Goal: Task Accomplishment & Management: Use online tool/utility

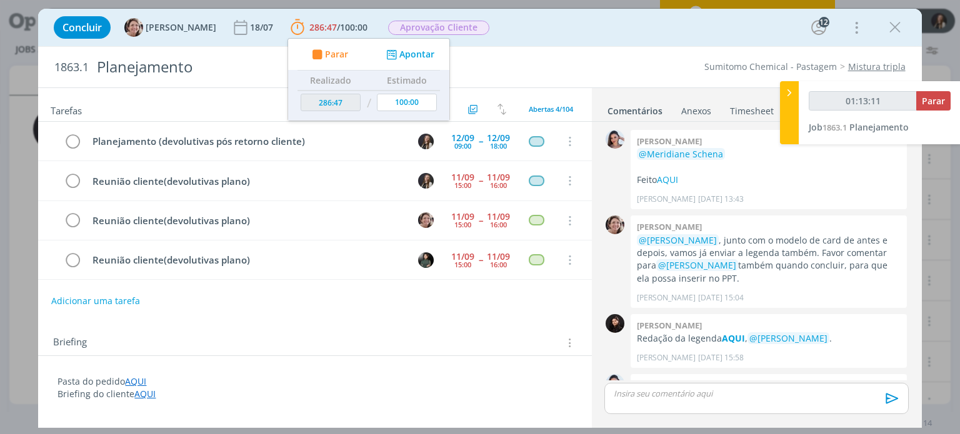
scroll to position [1598, 0]
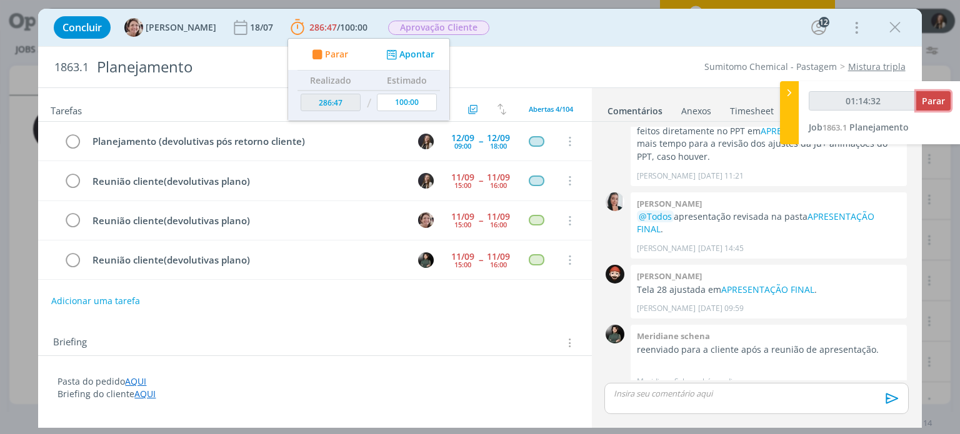
click at [927, 97] on span "Parar" at bounding box center [933, 101] width 23 height 12
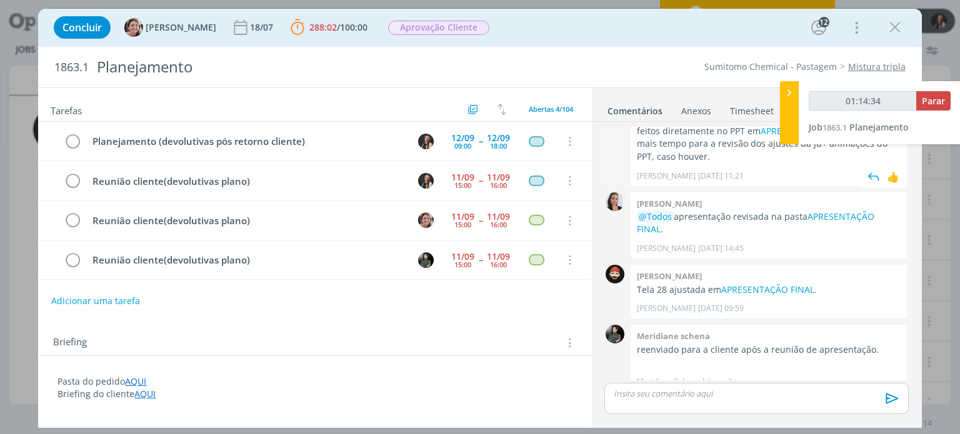
type input "01:15:00"
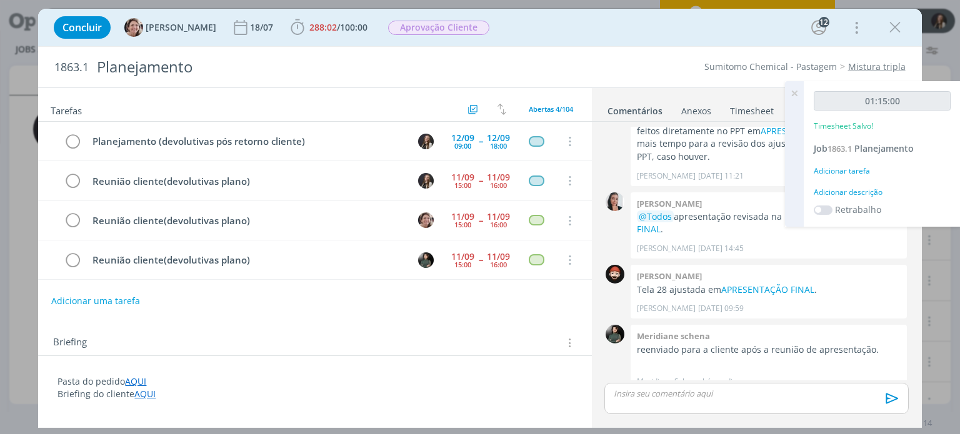
click at [836, 169] on div "Adicionar tarefa" at bounding box center [881, 171] width 137 height 11
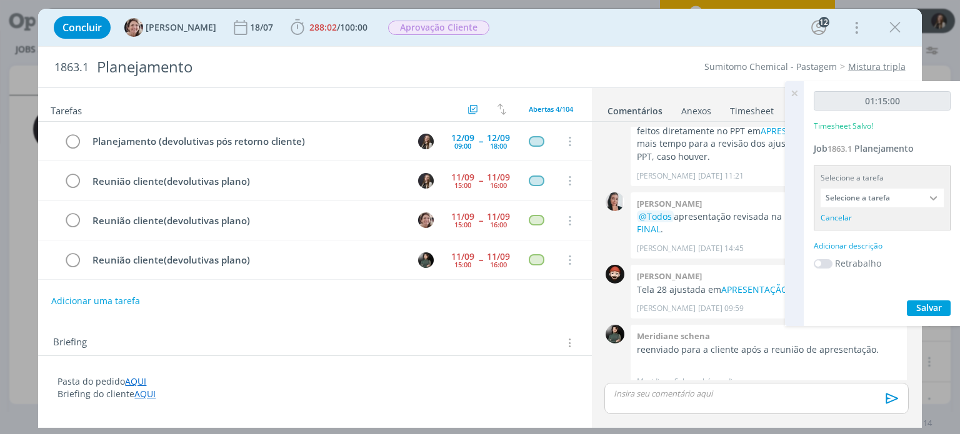
click at [856, 198] on input "Selecione a tarefa" at bounding box center [881, 198] width 123 height 19
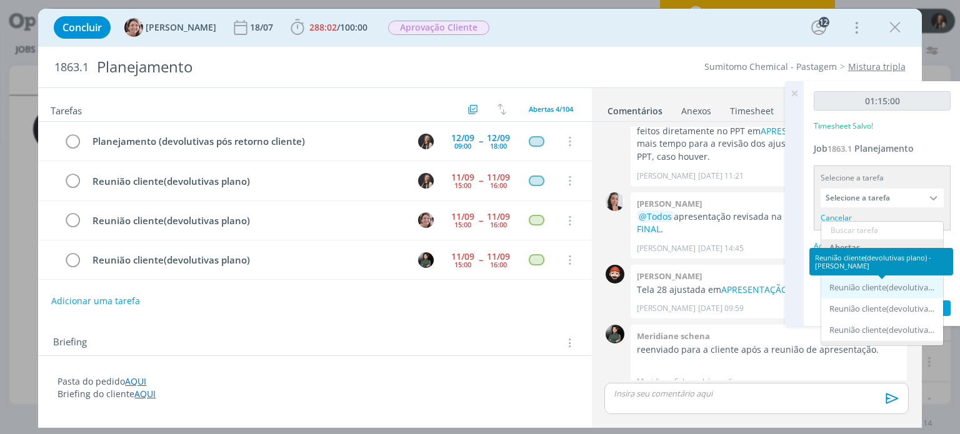
click at [857, 292] on div "Reunião cliente(devolutivas plano) - [PERSON_NAME]" at bounding box center [883, 288] width 108 height 10
type input "Reunião cliente(devolutivas plano)"
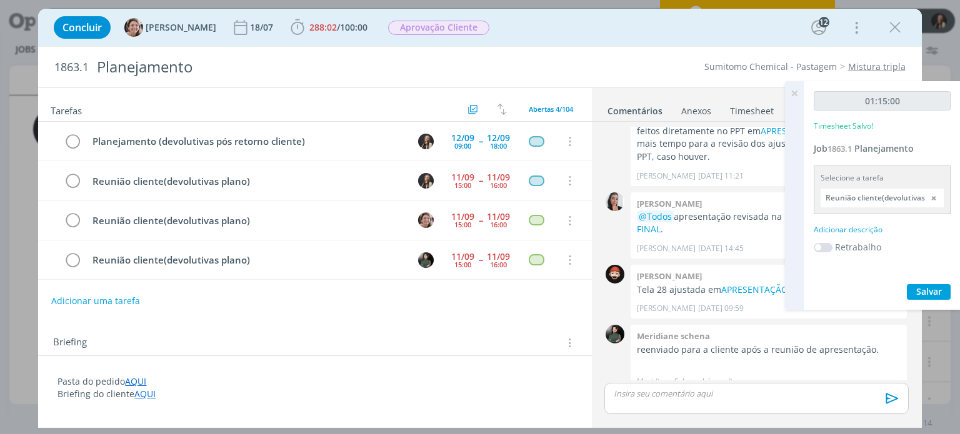
click at [847, 232] on div "Adicionar descrição" at bounding box center [881, 229] width 137 height 11
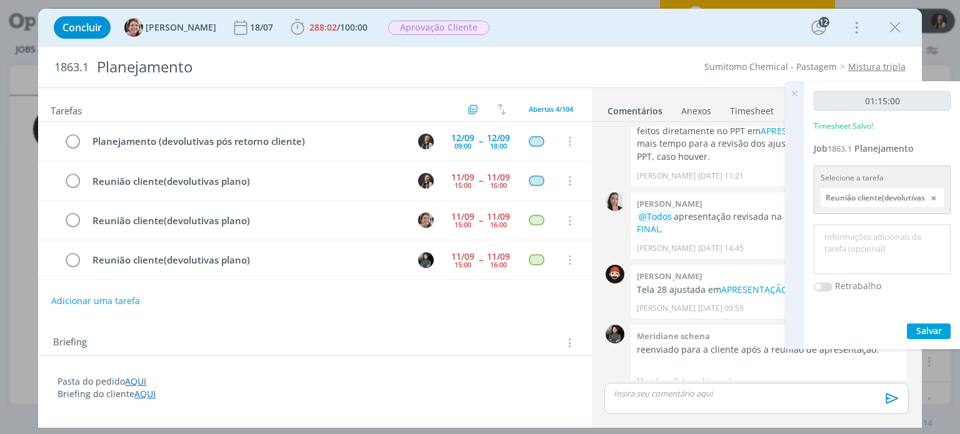
click at [842, 242] on textarea at bounding box center [882, 249] width 131 height 44
type textarea "o"
click at [828, 239] on textarea "reunião com cliente e alinhamentos posteriores com o atendimento." at bounding box center [882, 249] width 131 height 44
type textarea "Reunião com cliente e alinhamentos posteriores com o atendimento."
click at [925, 329] on span "Salvar" at bounding box center [929, 331] width 26 height 12
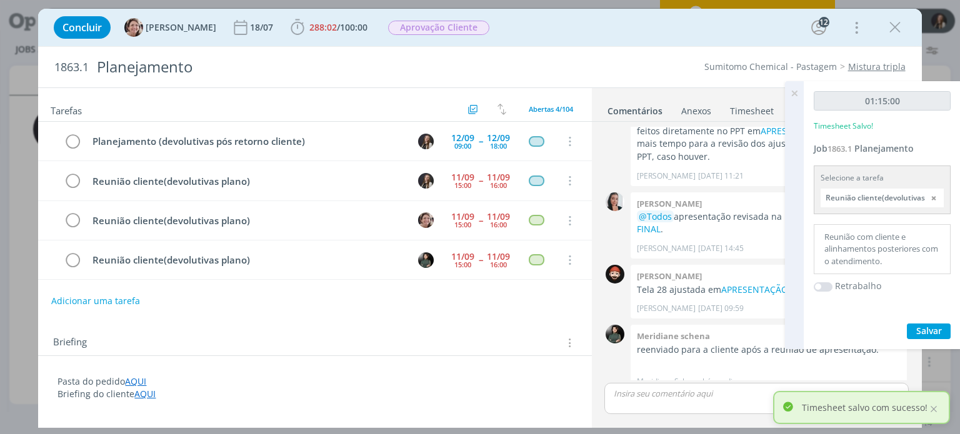
click at [796, 97] on icon at bounding box center [794, 93] width 22 height 24
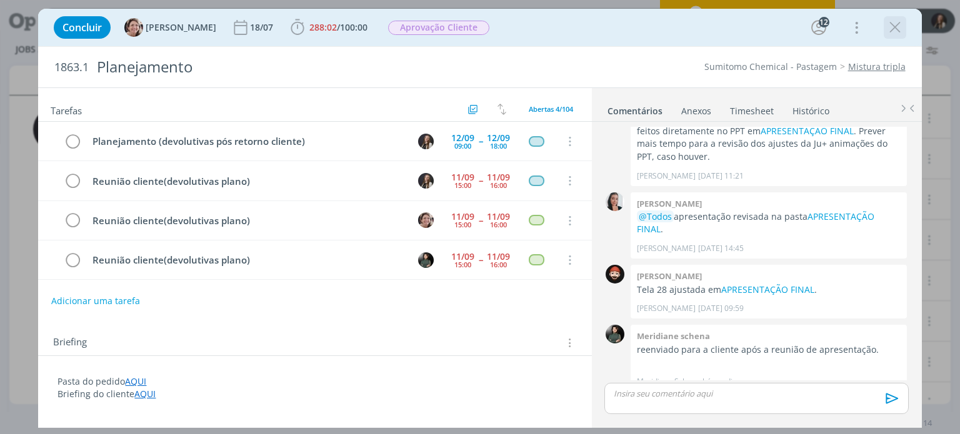
click at [898, 29] on icon "dialog" at bounding box center [894, 27] width 19 height 19
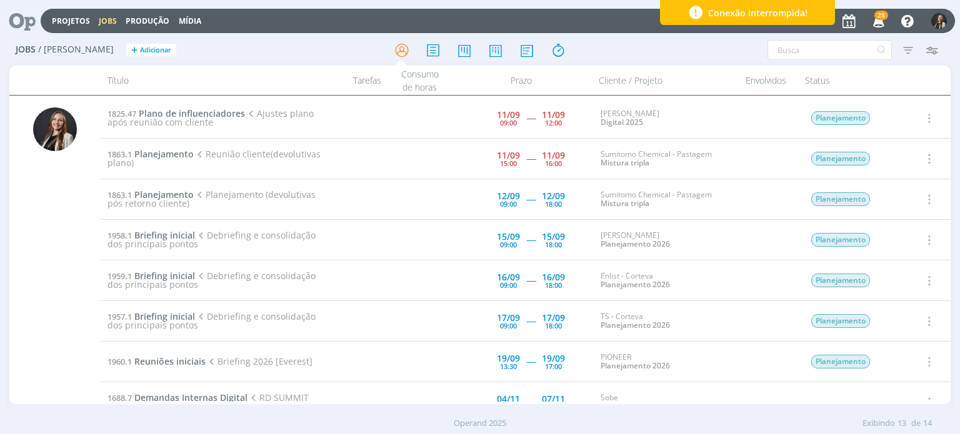
click at [740, 416] on div "Operand 2025 Exibindo 13 de 14" at bounding box center [480, 423] width 960 height 22
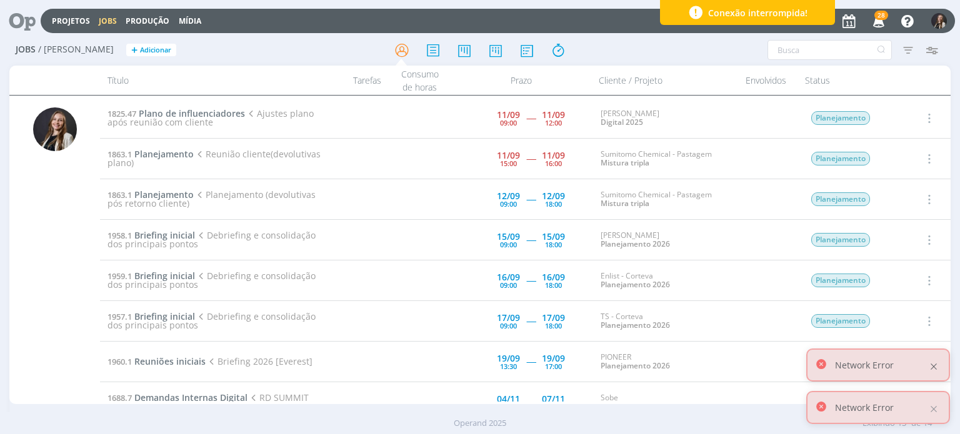
click at [933, 362] on div at bounding box center [933, 366] width 11 height 11
click at [930, 407] on div at bounding box center [933, 409] width 11 height 11
